Goal: Task Accomplishment & Management: Manage account settings

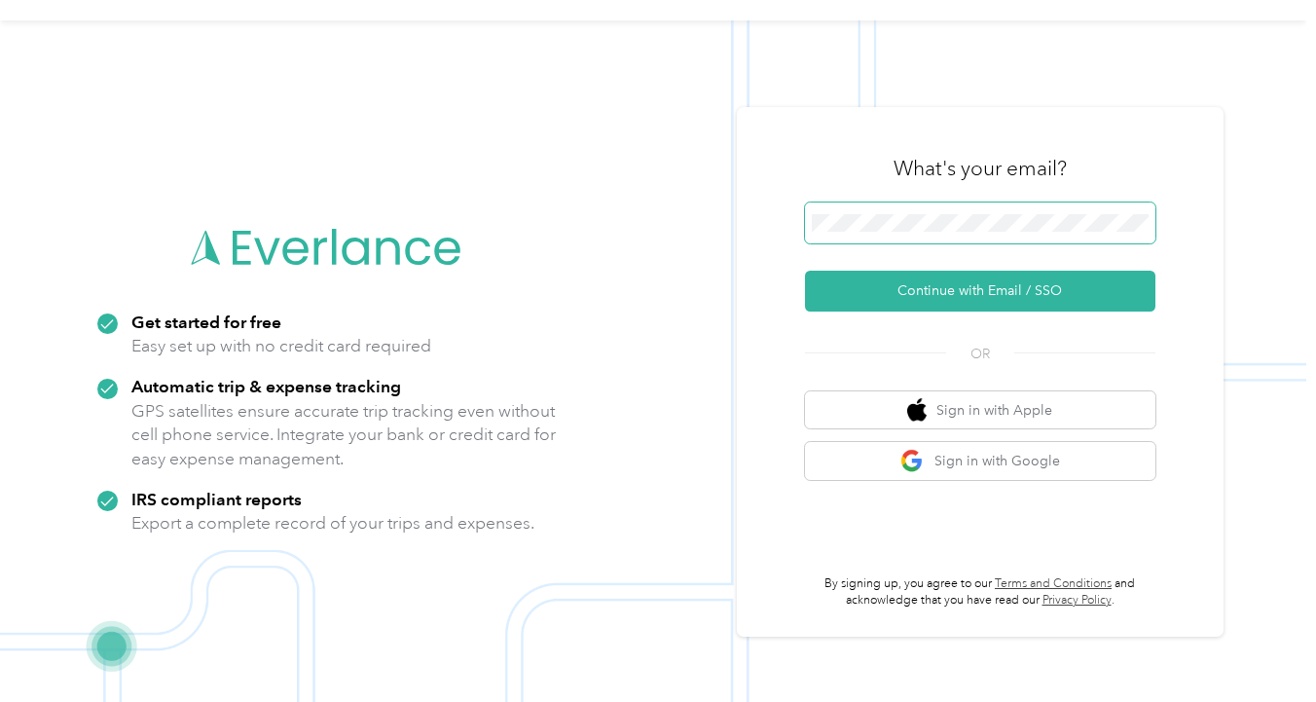
scroll to position [62, 0]
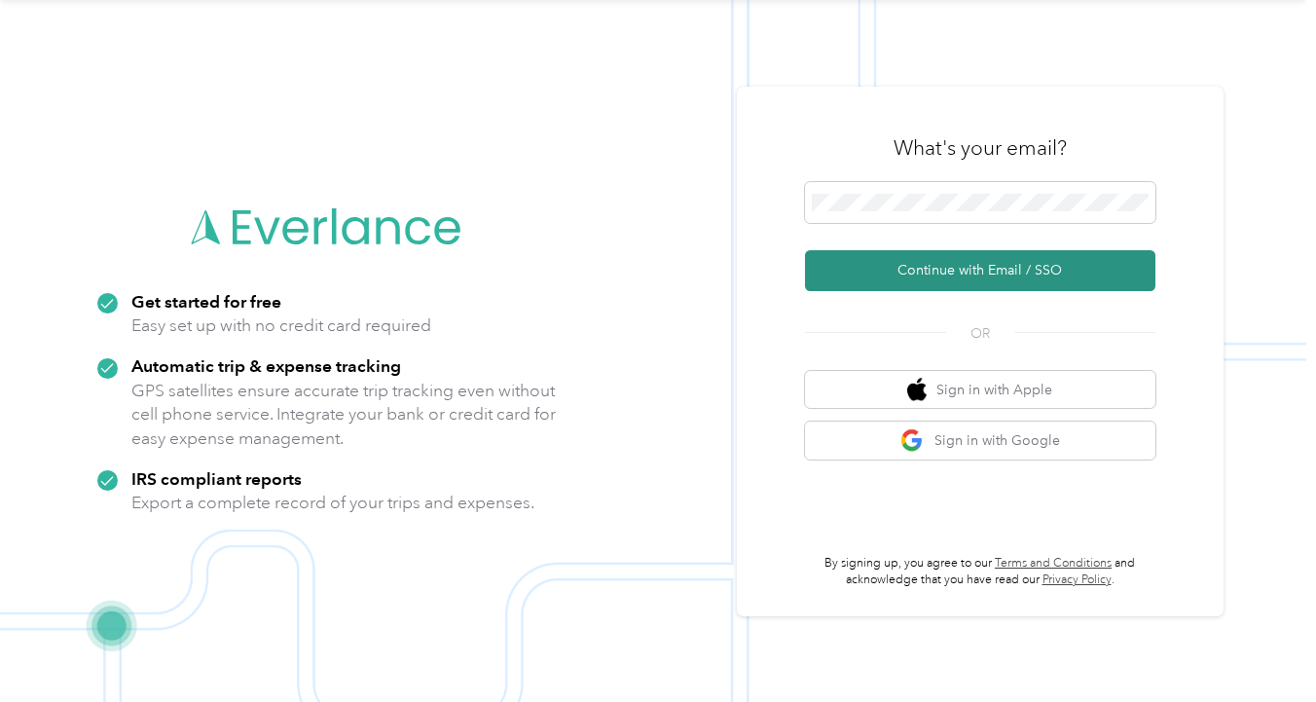
click at [971, 264] on button "Continue with Email / SSO" at bounding box center [980, 270] width 350 height 41
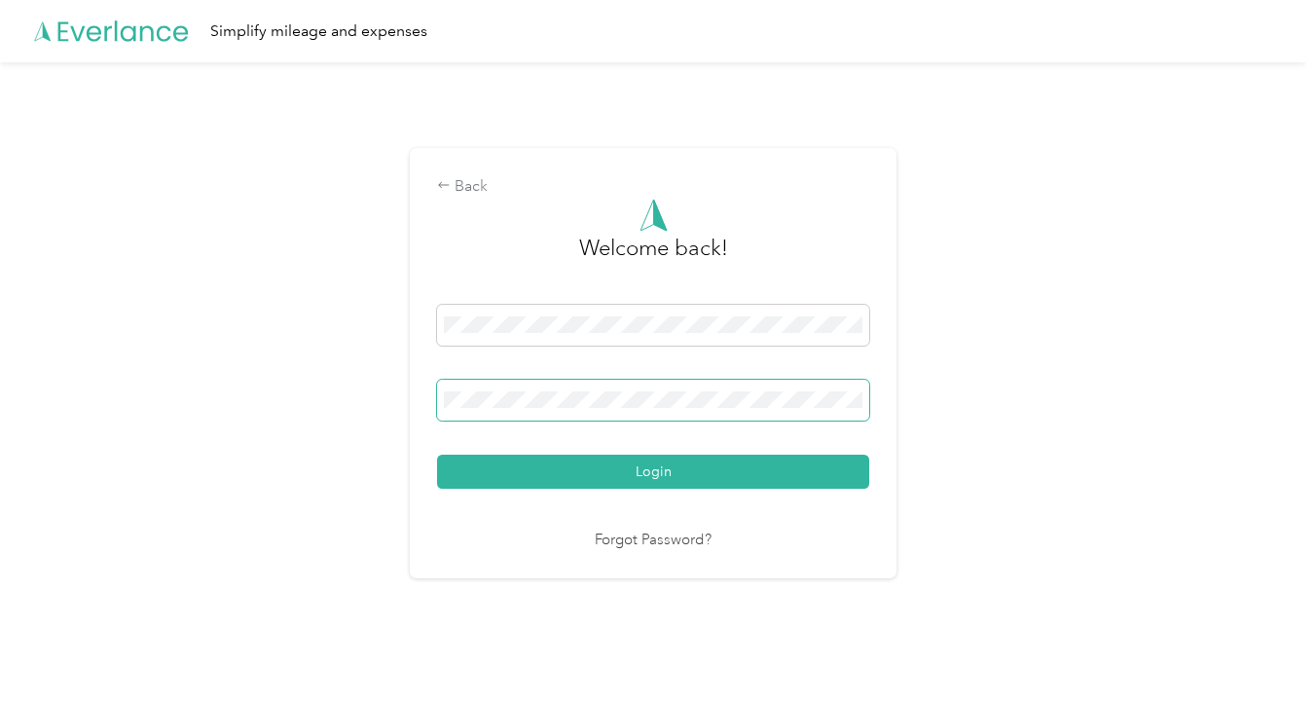
click at [703, 387] on span at bounding box center [653, 400] width 432 height 41
click at [668, 535] on link "Forgot Password?" at bounding box center [653, 540] width 117 height 22
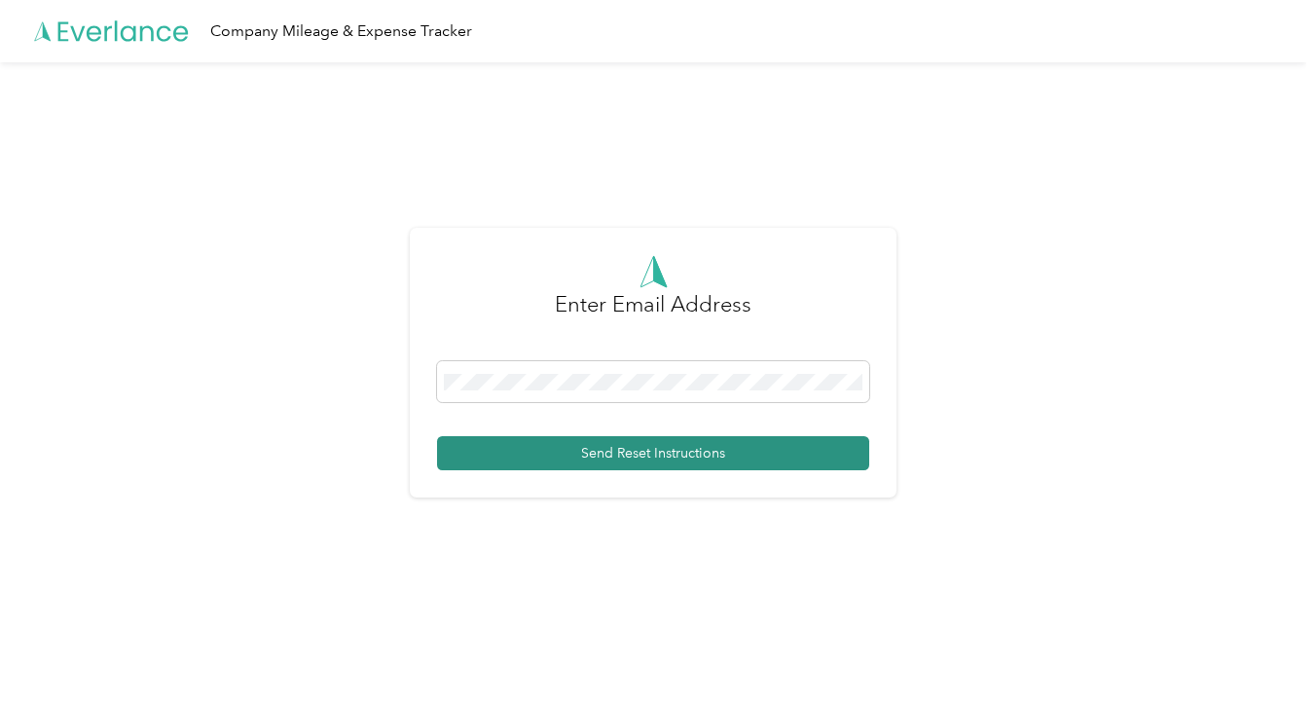
click at [599, 451] on button "Send Reset Instructions" at bounding box center [653, 453] width 432 height 34
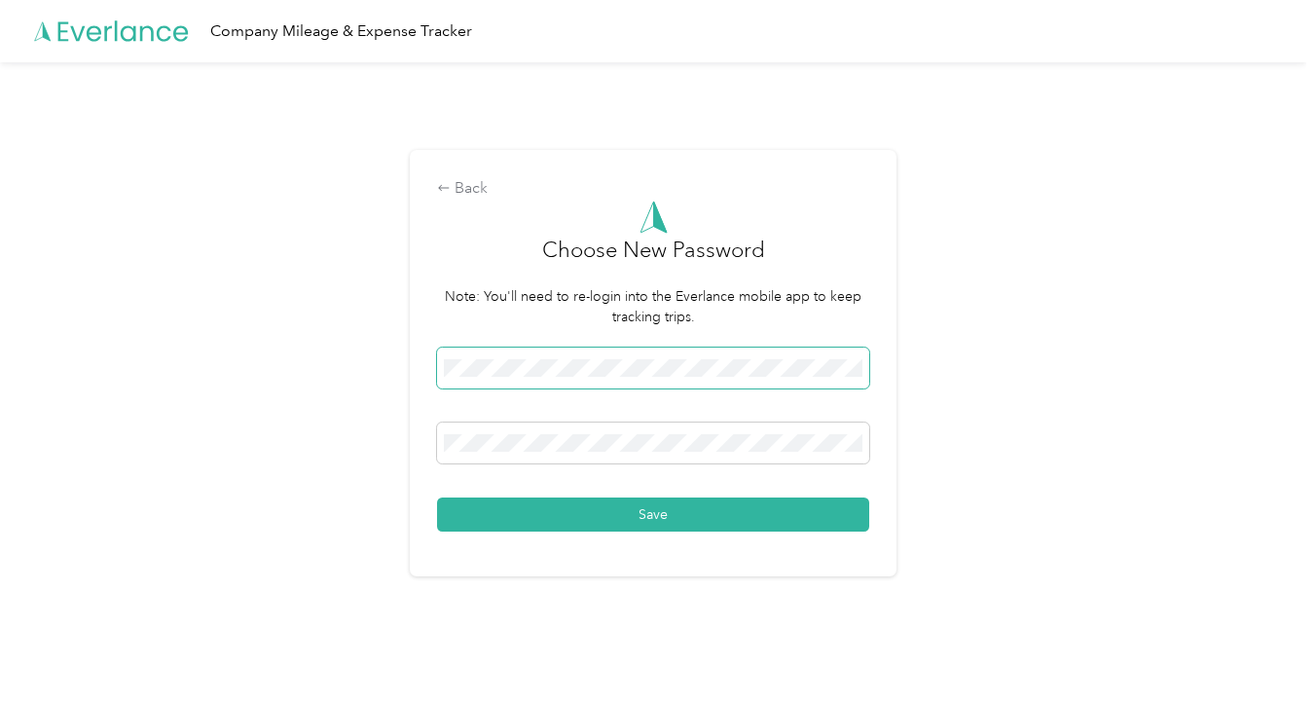
click at [181, 364] on div "Back Choose New Password Note: You'll need to re-login into the Everlance mobil…" at bounding box center [653, 370] width 1306 height 617
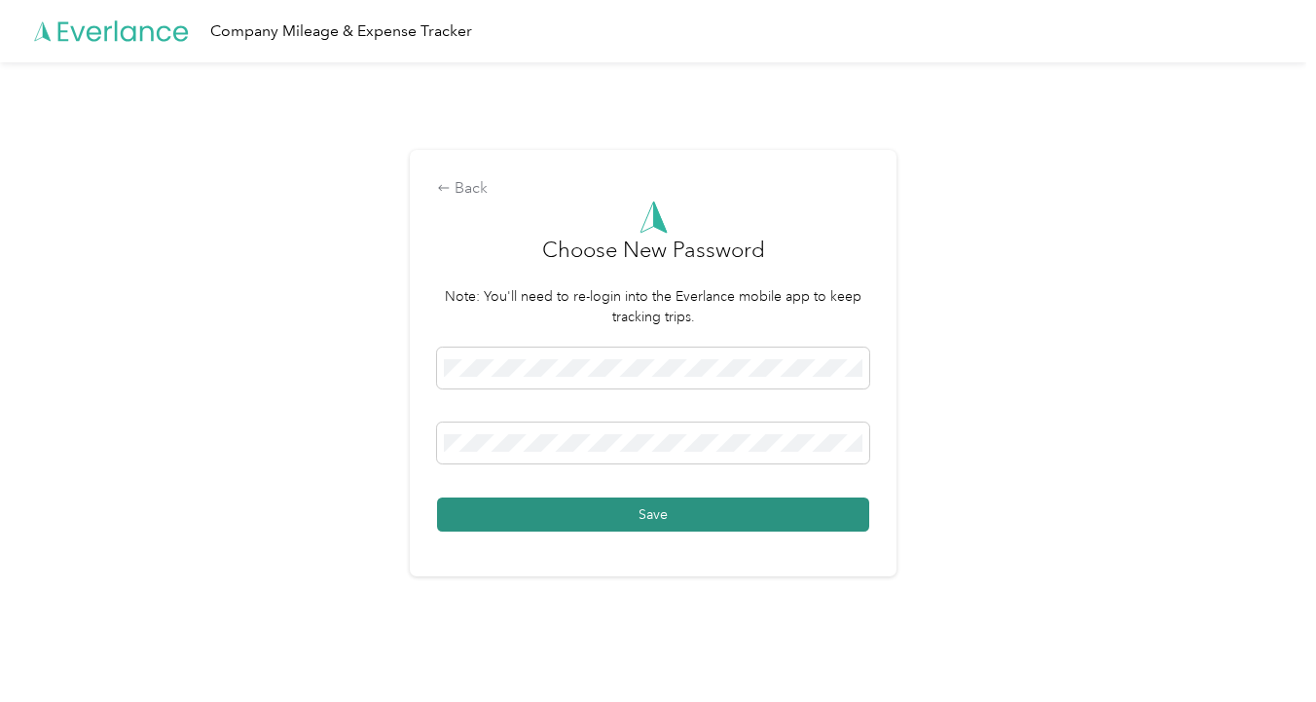
click at [595, 521] on button "Save" at bounding box center [653, 514] width 432 height 34
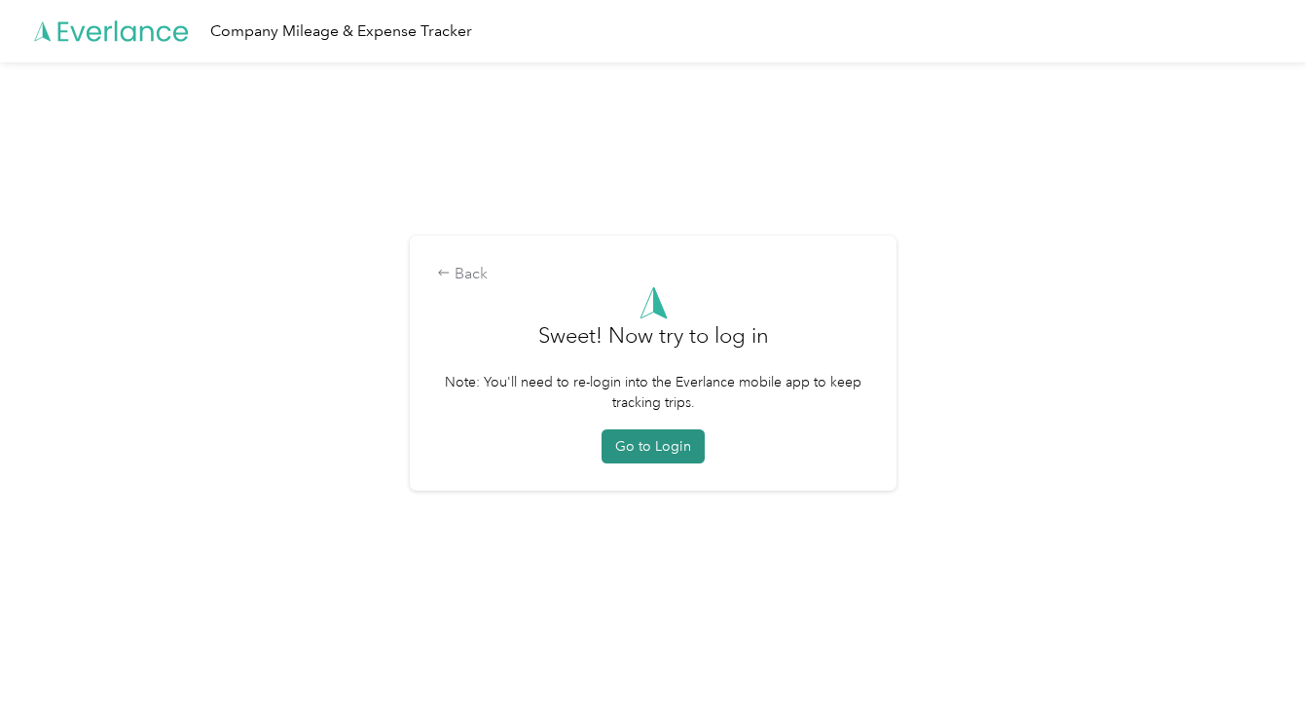
click at [663, 451] on button "Go to Login" at bounding box center [652, 446] width 103 height 34
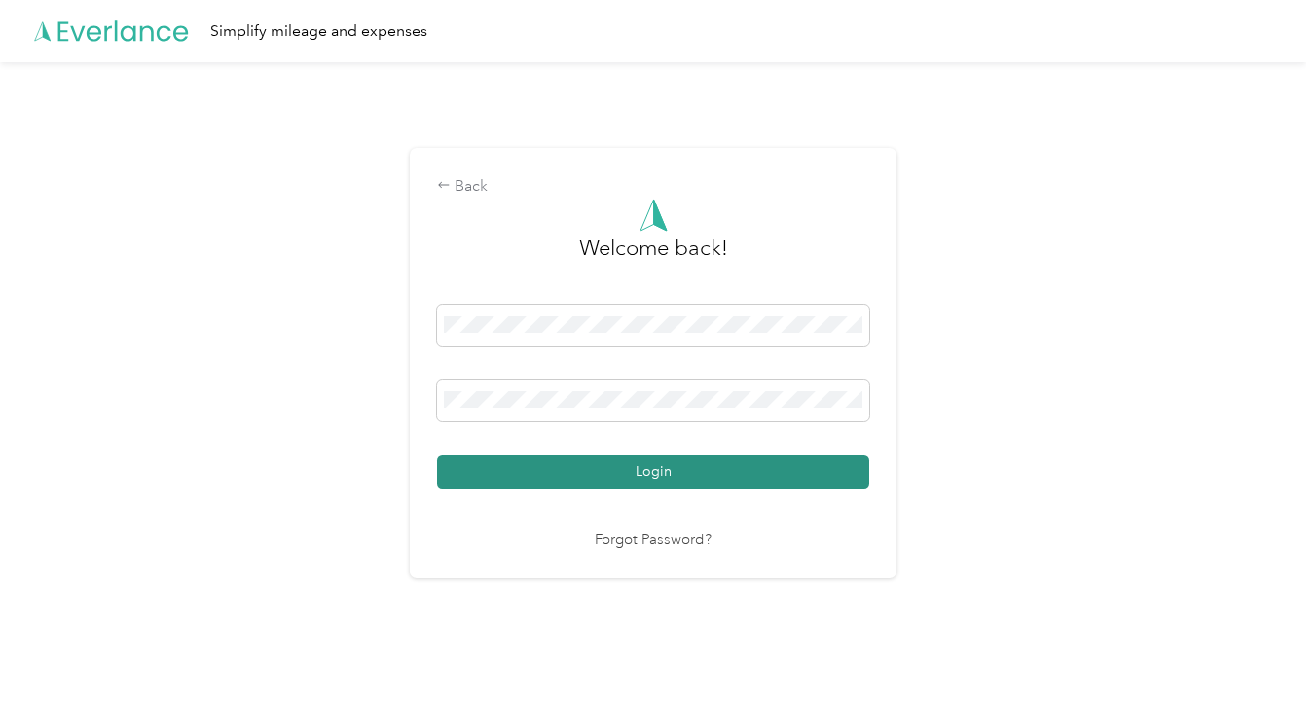
click at [764, 468] on button "Login" at bounding box center [653, 472] width 432 height 34
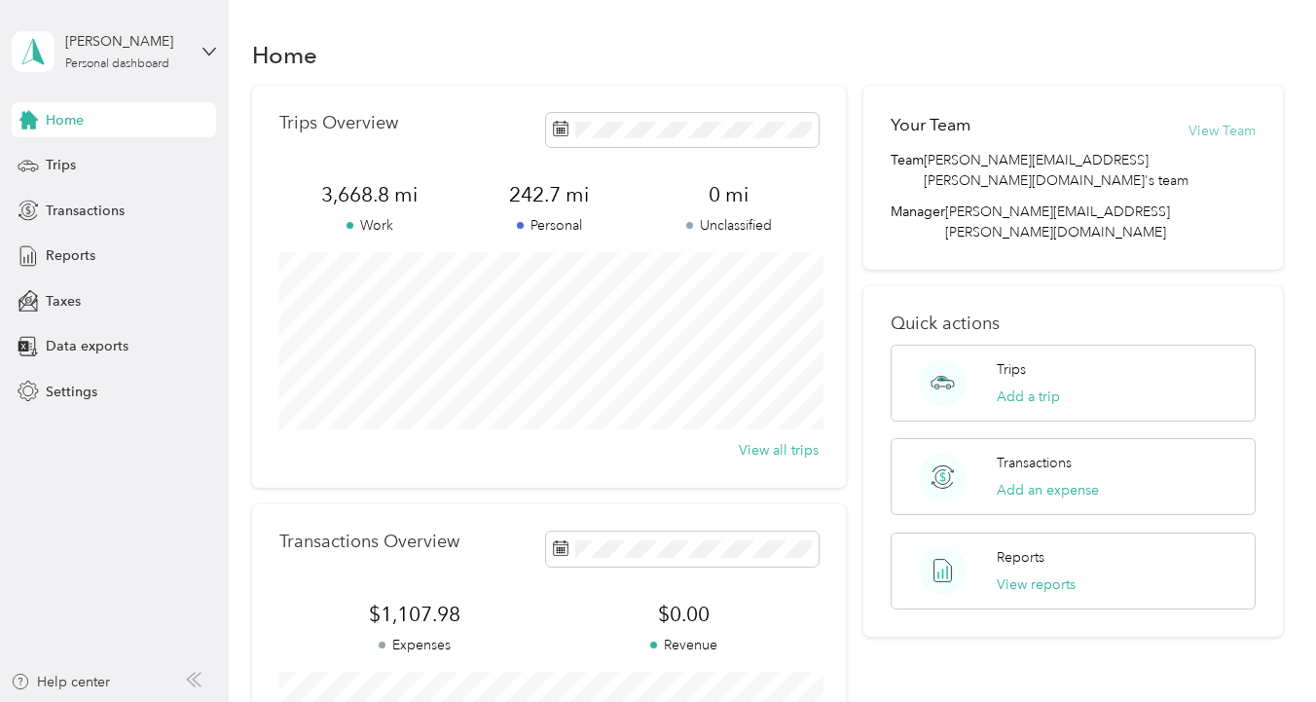
click at [1217, 130] on button "View Team" at bounding box center [1221, 131] width 67 height 20
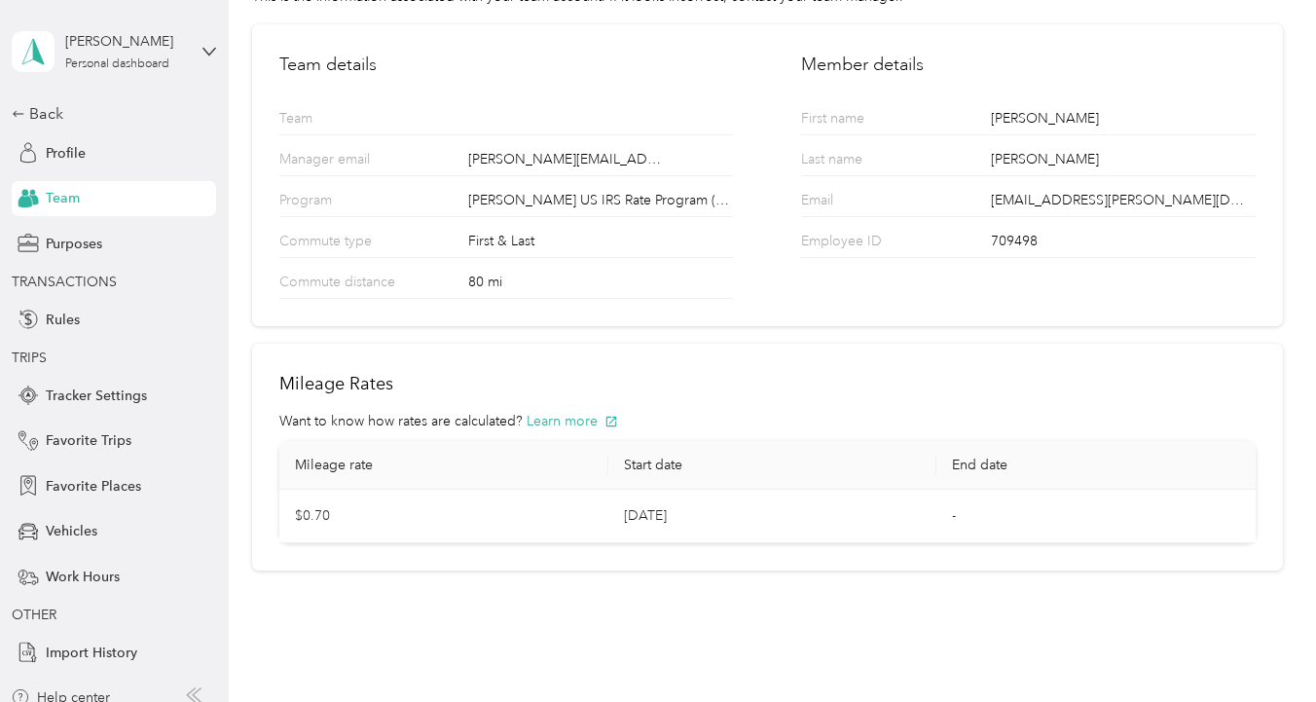
scroll to position [120, 0]
click at [113, 402] on span "Tracker Settings" at bounding box center [96, 395] width 101 height 20
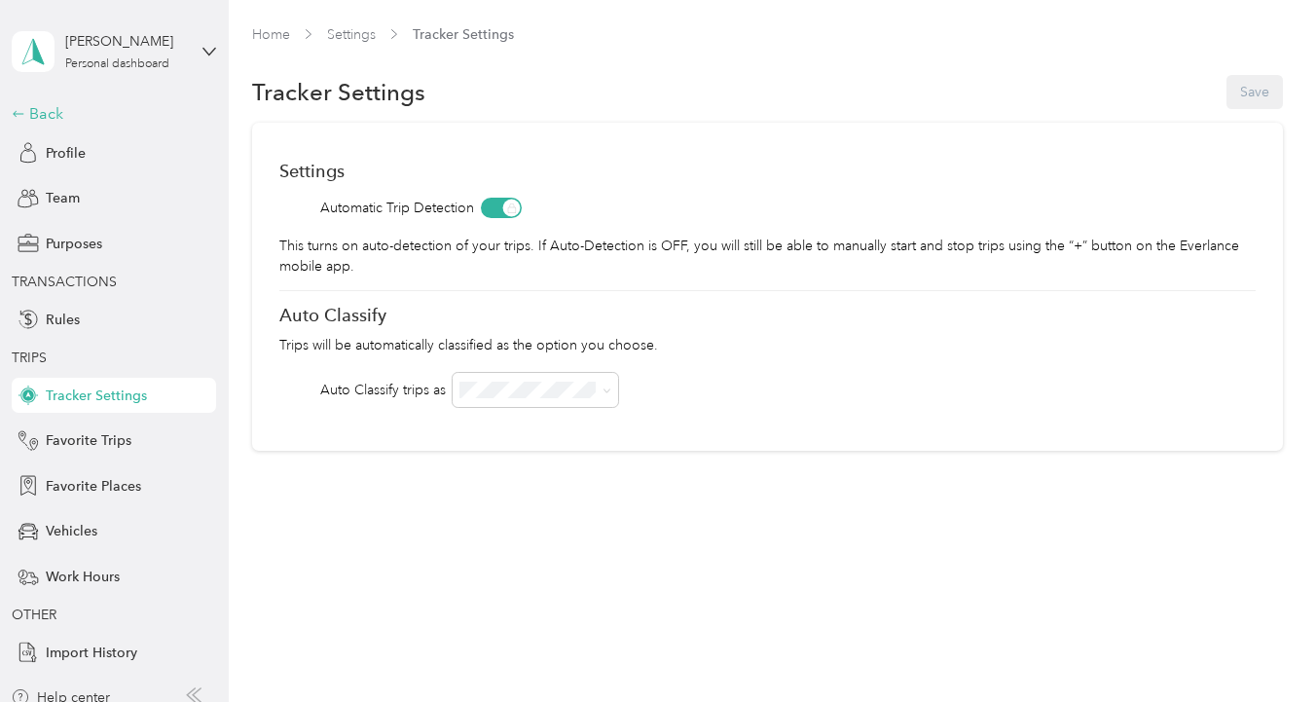
click at [51, 109] on div "Back" at bounding box center [109, 113] width 195 height 23
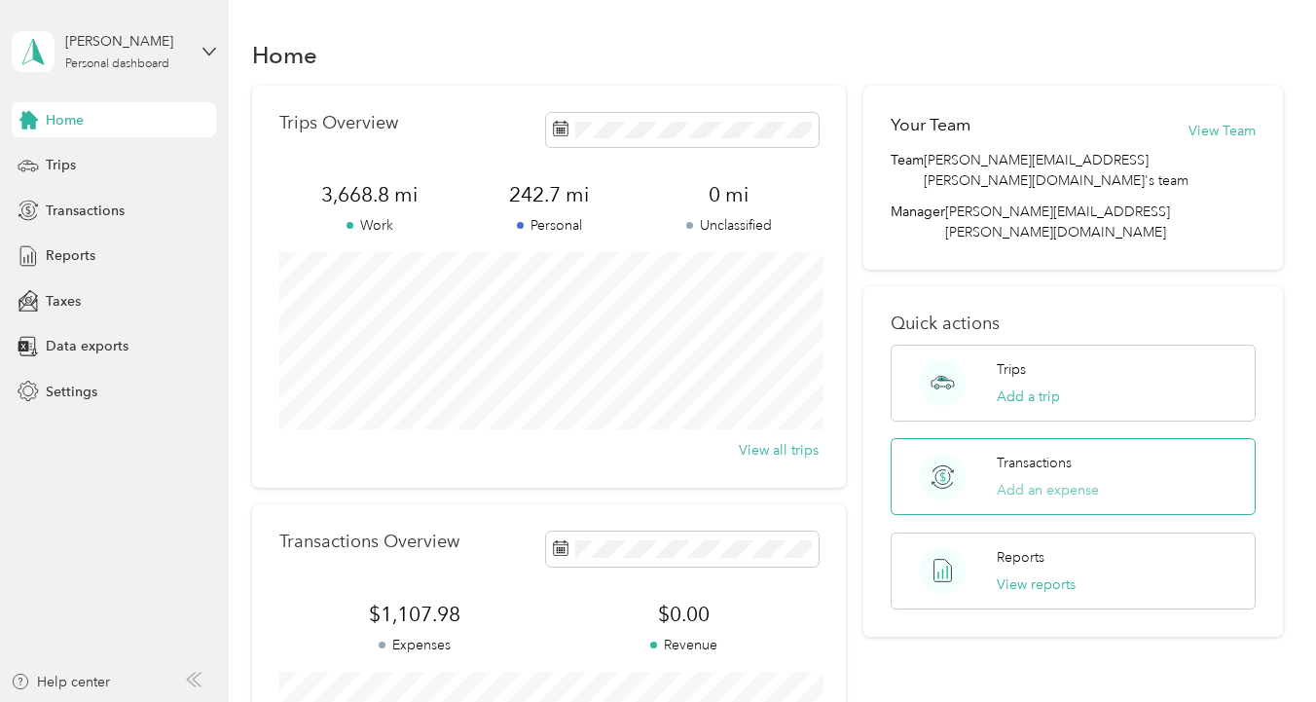
click at [1070, 480] on button "Add an expense" at bounding box center [1048, 490] width 102 height 20
click at [115, 161] on div "Trips" at bounding box center [114, 165] width 204 height 35
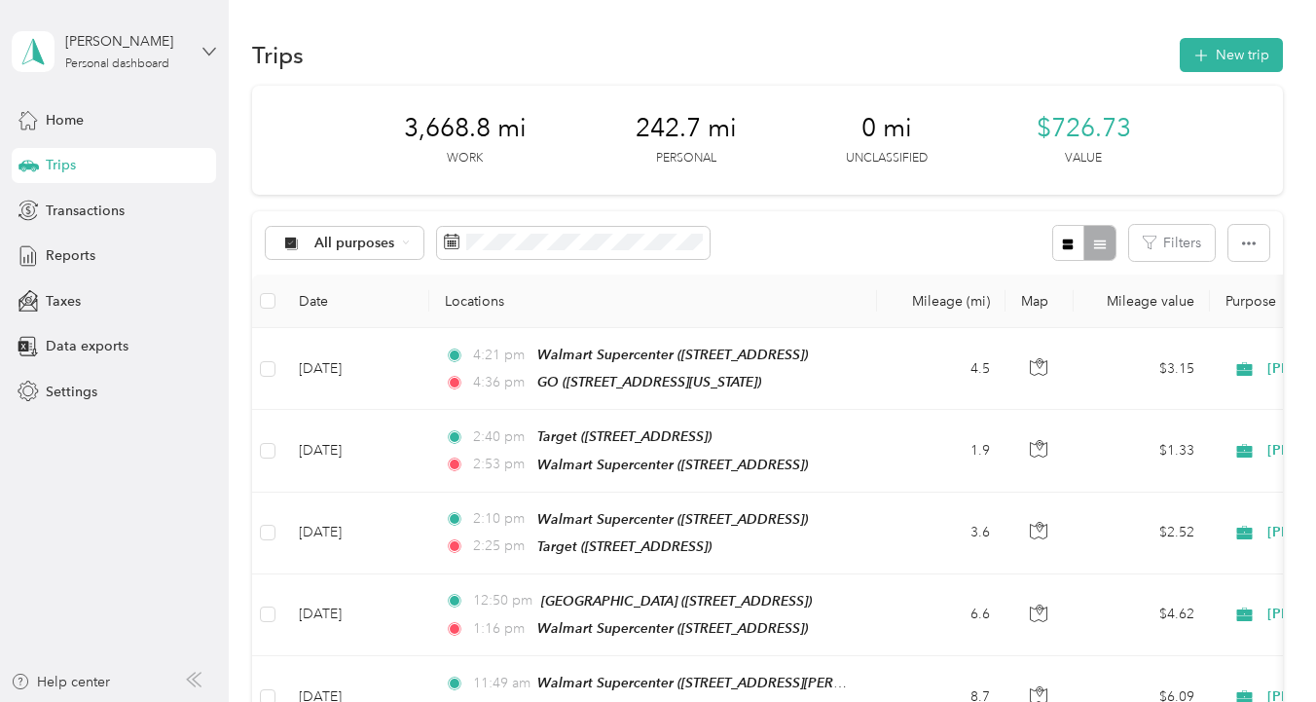
click at [212, 52] on icon at bounding box center [209, 51] width 12 height 7
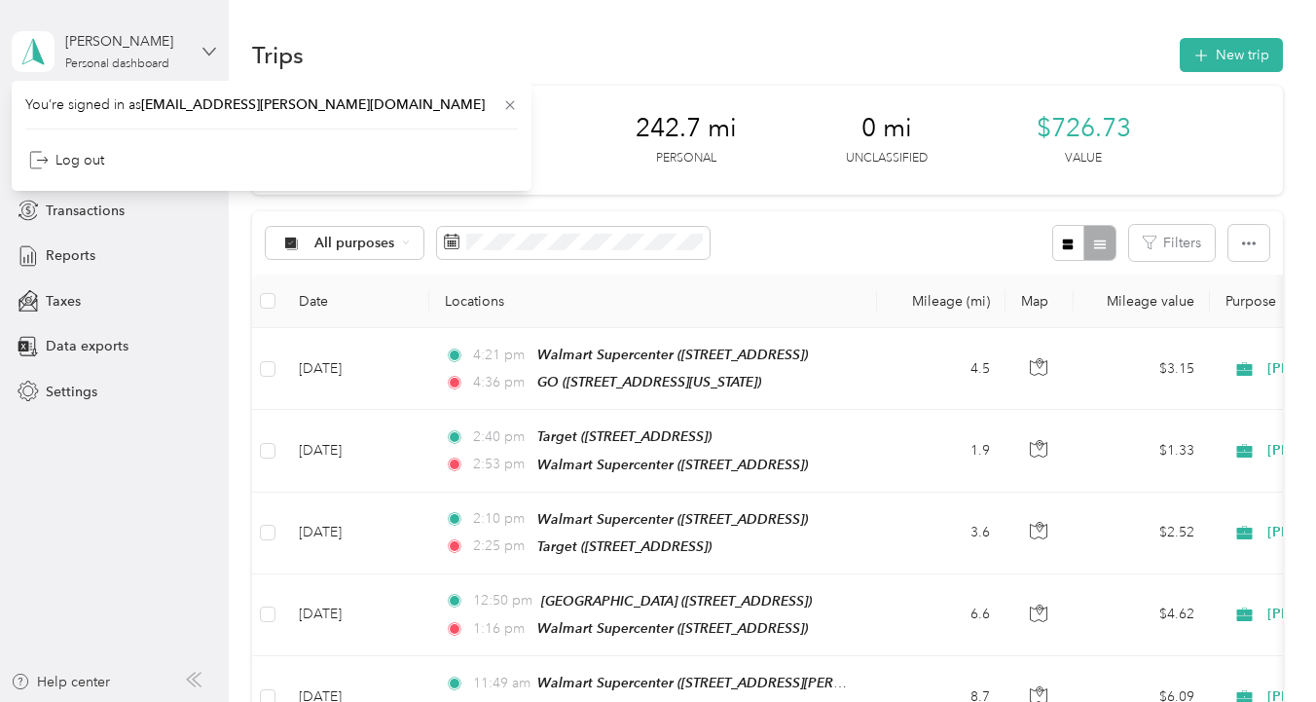
click at [212, 52] on icon at bounding box center [209, 51] width 12 height 7
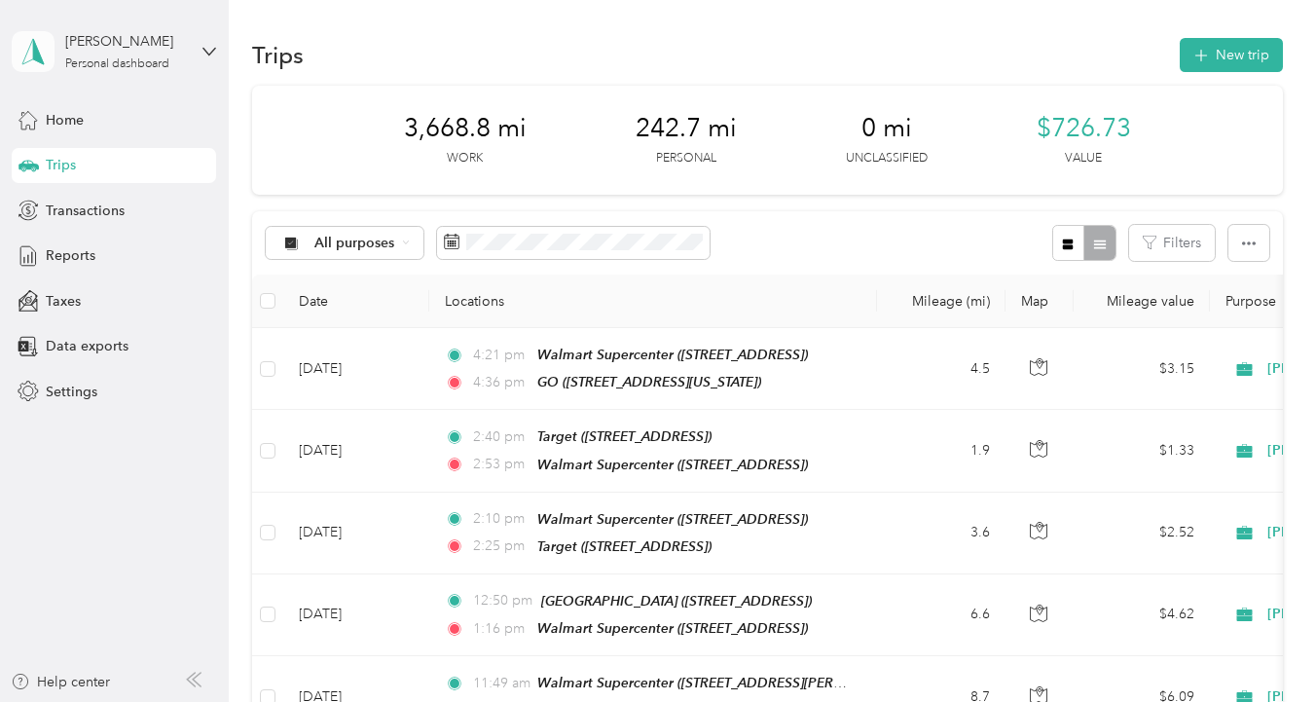
click at [28, 51] on icon at bounding box center [32, 51] width 29 height 27
click at [200, 273] on div "Home Trips Transactions Reports Taxes Data exports Settings" at bounding box center [114, 255] width 204 height 307
click at [80, 125] on span "Home" at bounding box center [65, 120] width 38 height 20
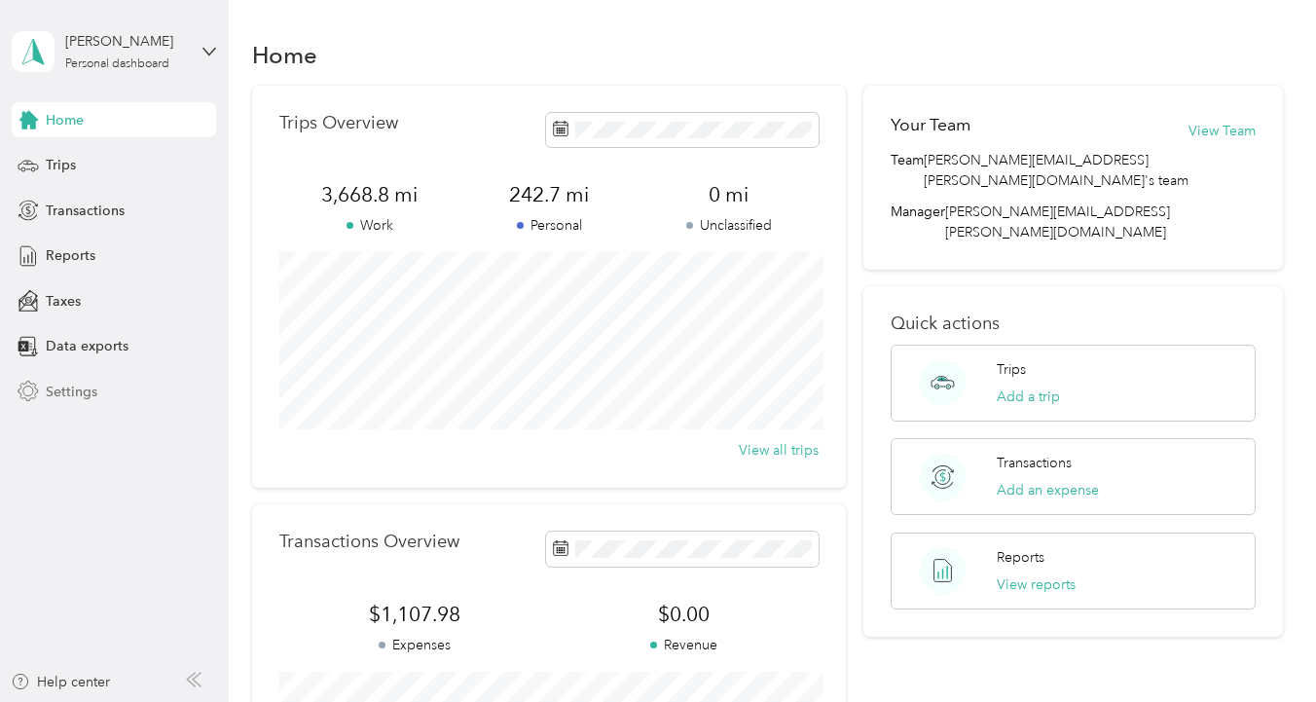
click at [104, 396] on div "Settings" at bounding box center [114, 391] width 204 height 35
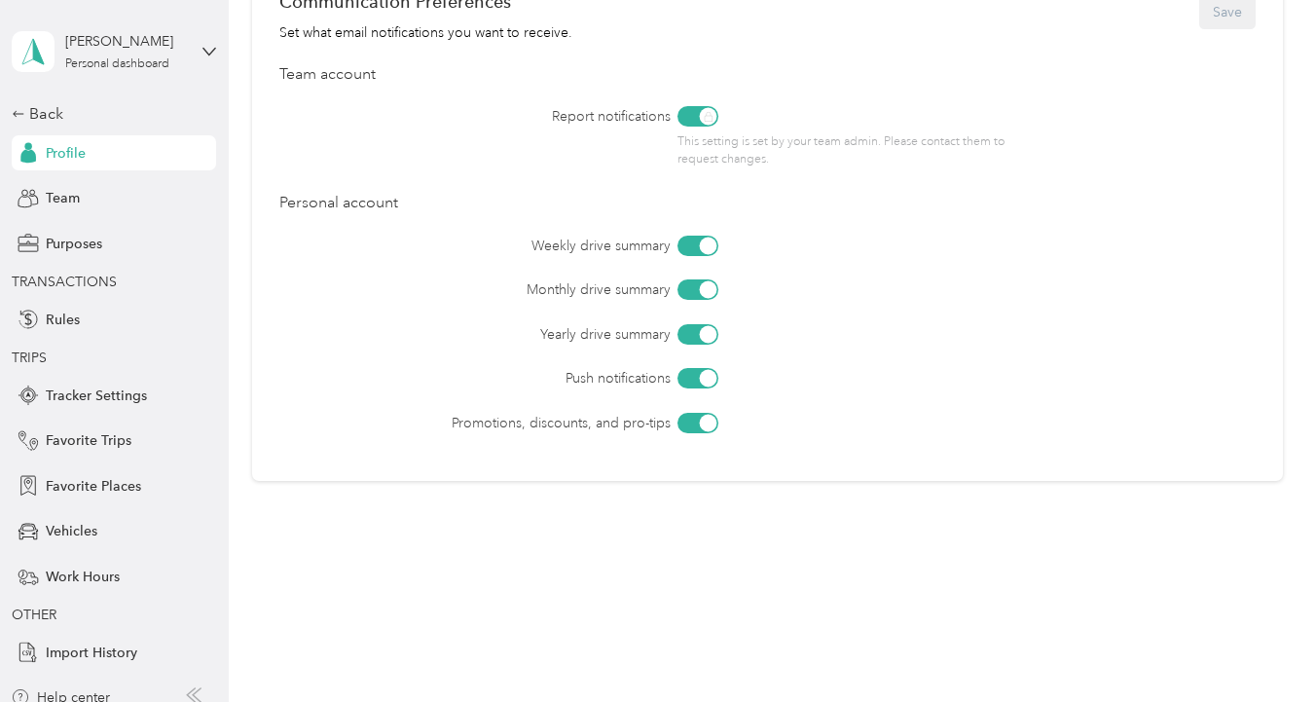
scroll to position [16, 0]
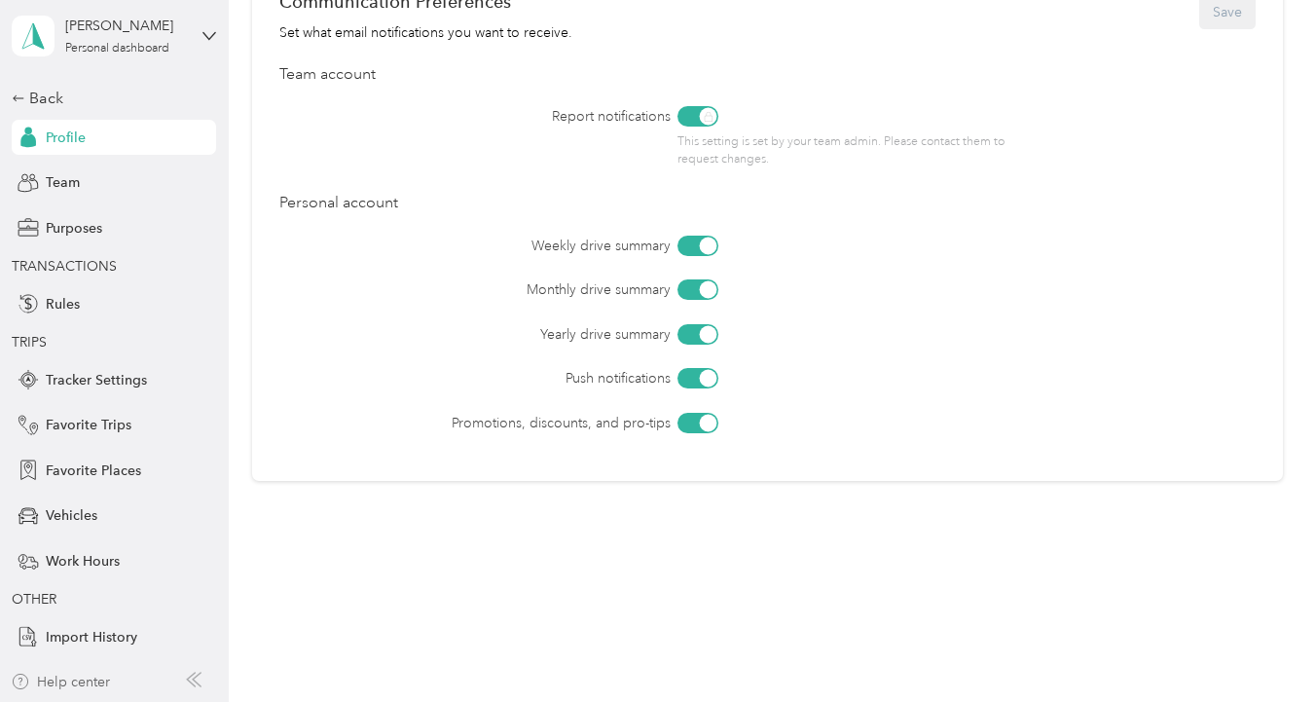
click at [94, 679] on div "Help center" at bounding box center [60, 682] width 99 height 20
click at [202, 34] on icon at bounding box center [209, 36] width 14 height 14
click at [109, 141] on div "Log out" at bounding box center [271, 140] width 492 height 34
